Goal: Task Accomplishment & Management: Use online tool/utility

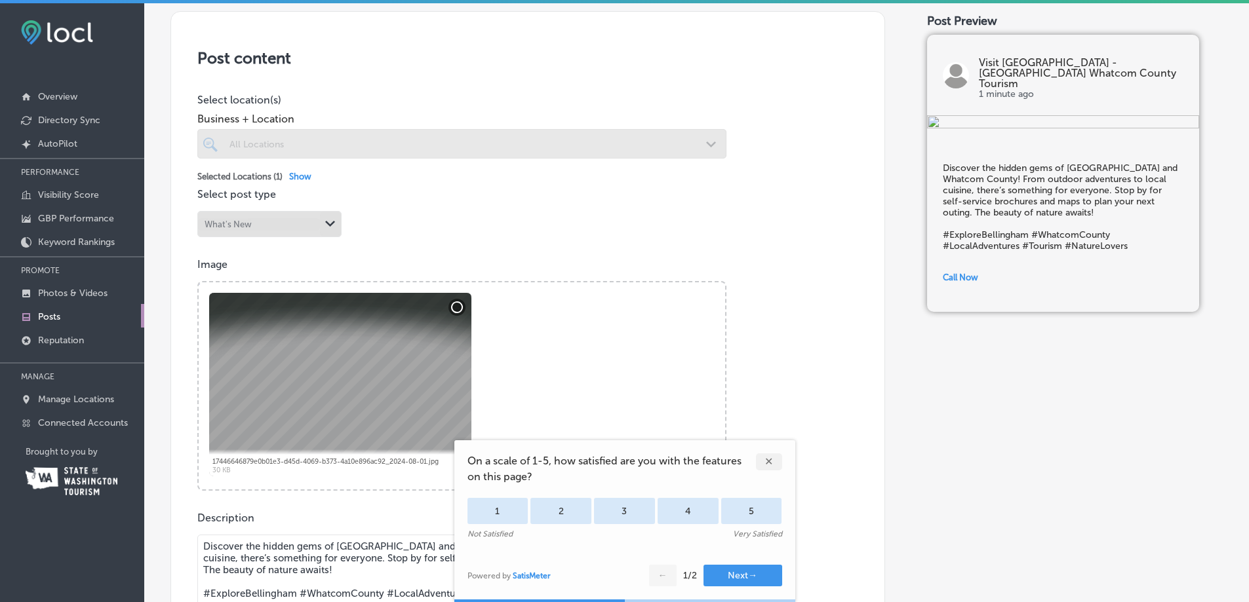
scroll to position [459, 0]
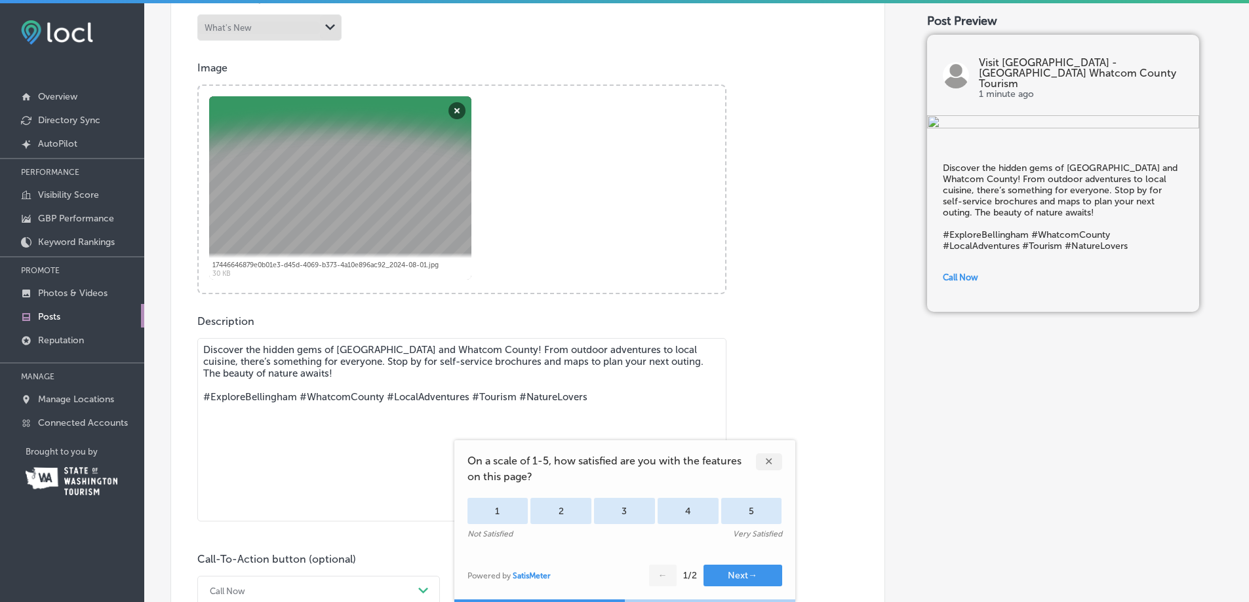
click at [775, 461] on div "✕" at bounding box center [769, 462] width 26 height 17
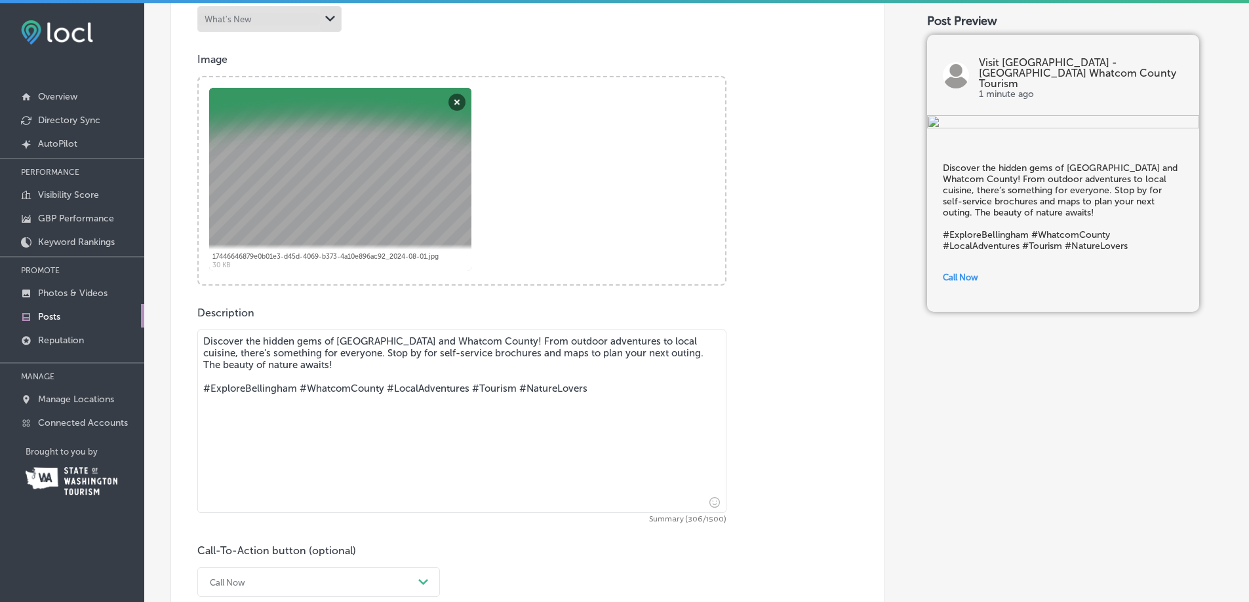
scroll to position [664, 0]
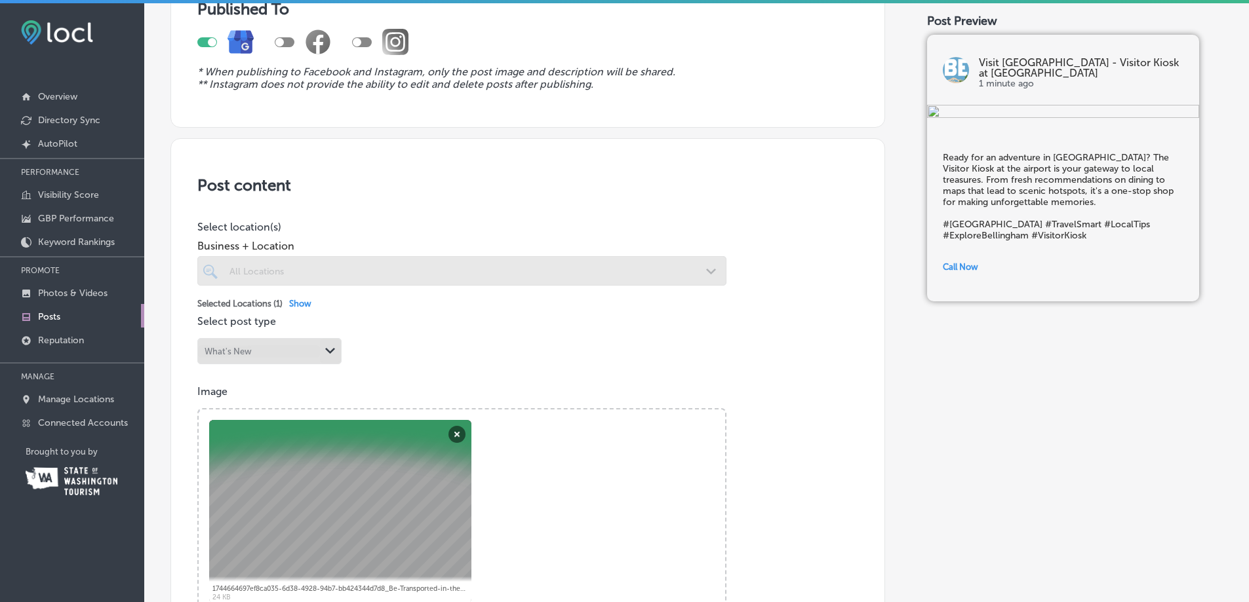
scroll to position [9, 0]
